Goal: Information Seeking & Learning: Learn about a topic

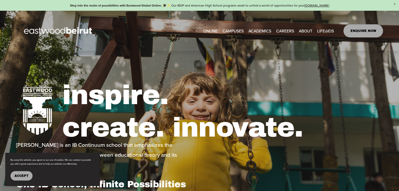
click at [285, 30] on link "CAREERS" at bounding box center [285, 31] width 18 height 8
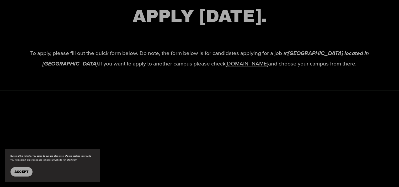
scroll to position [982, 0]
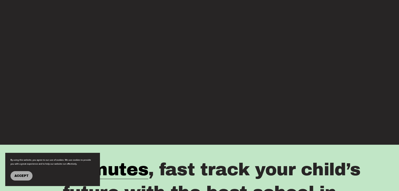
scroll to position [669, 0]
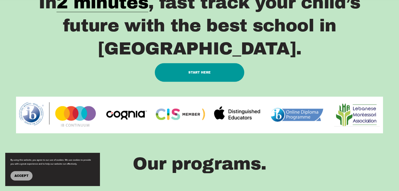
type input "*****"
